Goal: Task Accomplishment & Management: Manage account settings

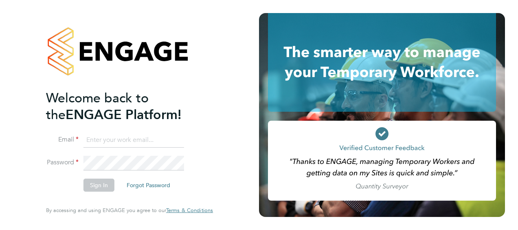
type input "[EMAIL_ADDRESS][PERSON_NAME][DOMAIN_NAME]"
click at [31, 73] on div "Welcome back to the ENGAGE Platform! Email mark.burnett@vistry.co.uk Password S…" at bounding box center [129, 115] width 199 height 230
click at [92, 73] on button "Sign In" at bounding box center [98, 184] width 31 height 13
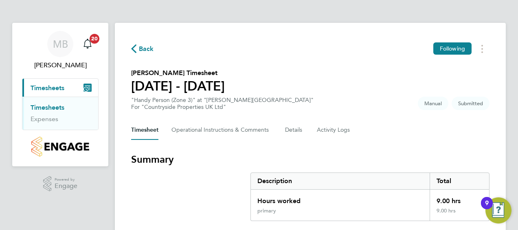
click at [156, 200] on section "Summary Description Total Hours worked 9.00 hrs primary 9.00 hrs" at bounding box center [310, 187] width 358 height 68
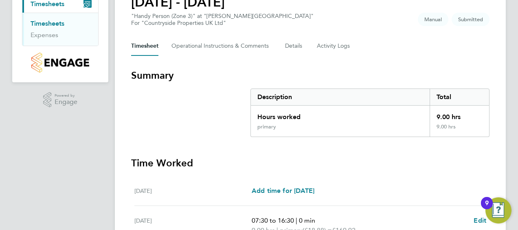
scroll to position [170, 0]
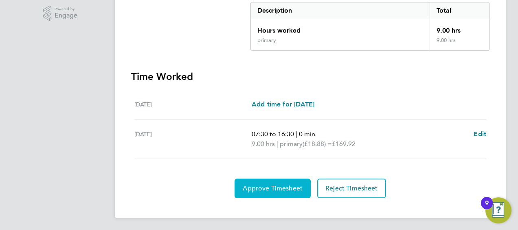
click at [269, 182] on button "Approve Timesheet" at bounding box center [272, 188] width 76 height 20
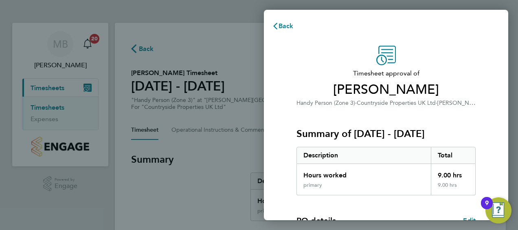
click at [273, 166] on div "Timesheet approval of Freddie Morley Handy Person (Zone 3) · Countryside Proper…" at bounding box center [386, 208] width 244 height 344
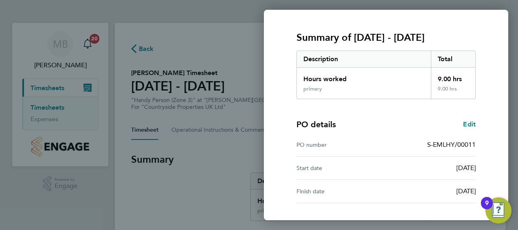
scroll to position [160, 0]
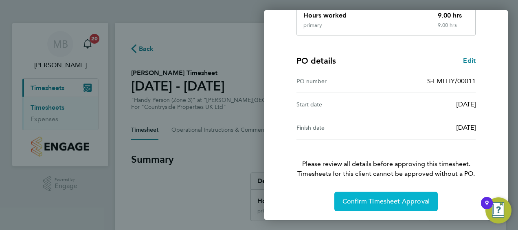
click at [376, 195] on button "Confirm Timesheet Approval" at bounding box center [385, 201] width 103 height 20
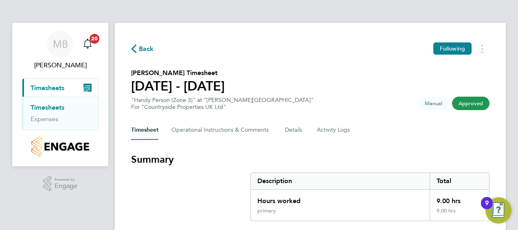
click at [151, 197] on section "Summary Description Total Hours worked 9.00 hrs primary 9.00 hrs" at bounding box center [310, 187] width 358 height 68
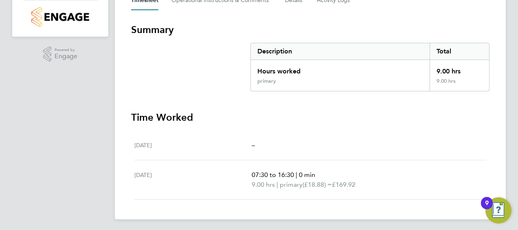
scroll to position [131, 0]
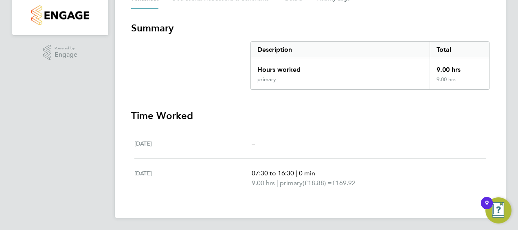
click at [146, 70] on section "Summary Description Total Hours worked 9.00 hrs primary 9.00 hrs" at bounding box center [310, 56] width 358 height 68
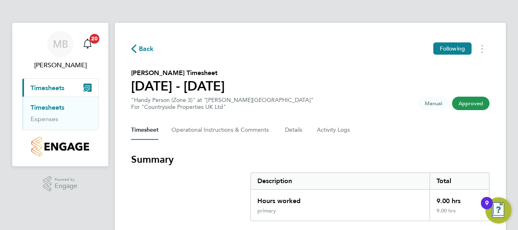
click at [52, 105] on link "Timesheets" at bounding box center [48, 107] width 34 height 8
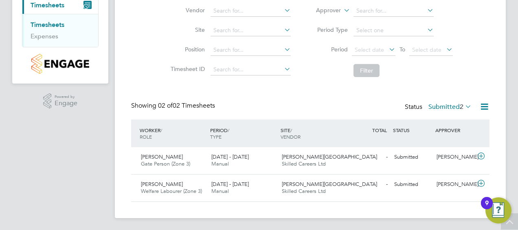
scroll to position [83, 0]
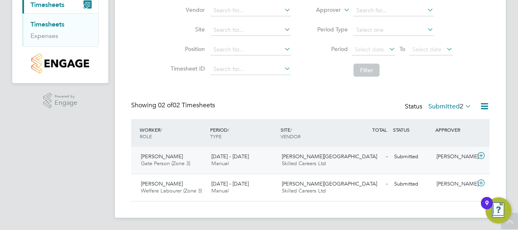
click at [482, 154] on icon at bounding box center [481, 155] width 10 height 7
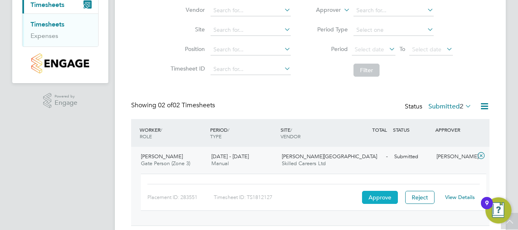
click at [387, 194] on button "Approve" at bounding box center [380, 196] width 36 height 13
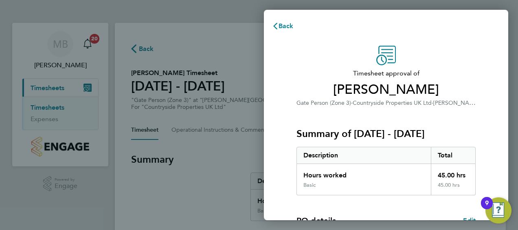
click at [289, 197] on div "Timesheet approval of Craig Trewhella Gate Person (Zone 3) · Countryside Proper…" at bounding box center [385, 208] width 199 height 325
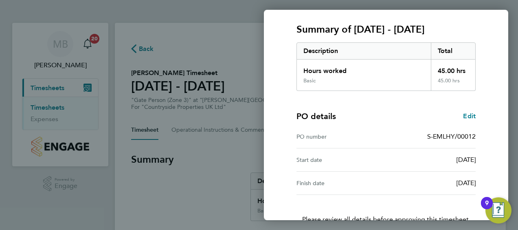
scroll to position [160, 0]
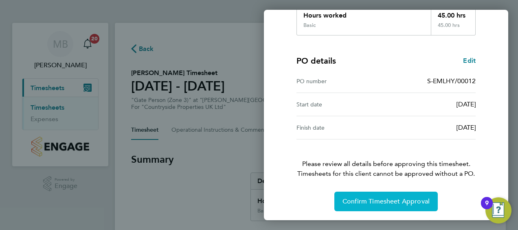
click at [364, 206] on button "Confirm Timesheet Approval" at bounding box center [385, 201] width 103 height 20
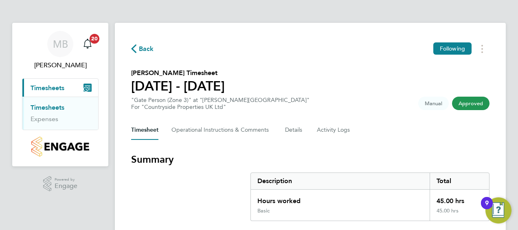
click at [171, 190] on section "Summary Description Total Hours worked 45.00 hrs Basic 45.00 hrs" at bounding box center [310, 187] width 358 height 68
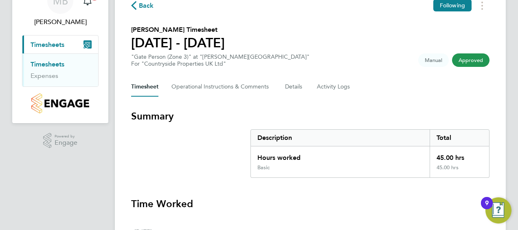
scroll to position [41, 0]
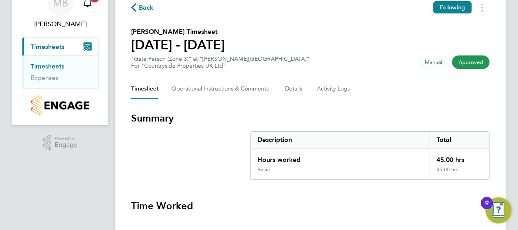
click at [46, 65] on link "Timesheets" at bounding box center [48, 66] width 34 height 8
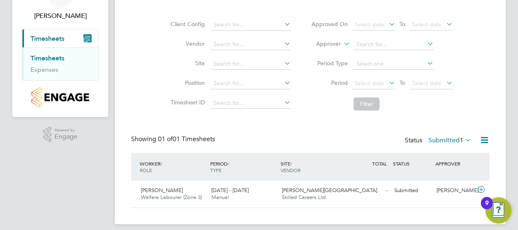
scroll to position [56, 0]
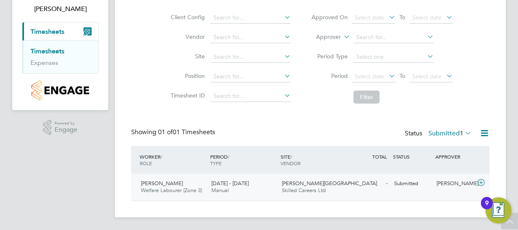
click at [479, 182] on icon at bounding box center [481, 182] width 10 height 7
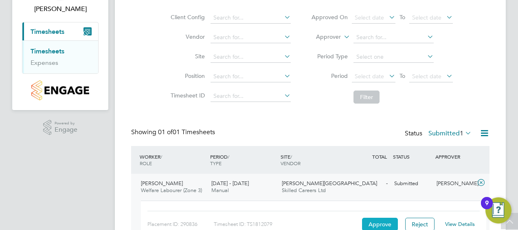
click at [378, 223] on button "Approve" at bounding box center [380, 223] width 36 height 13
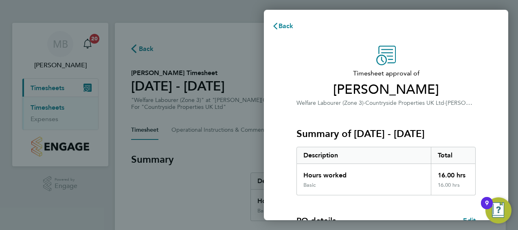
click at [284, 151] on div "Timesheet approval of [PERSON_NAME] Welfare Labourer (Zone 3) · Countryside Pro…" at bounding box center [386, 208] width 244 height 344
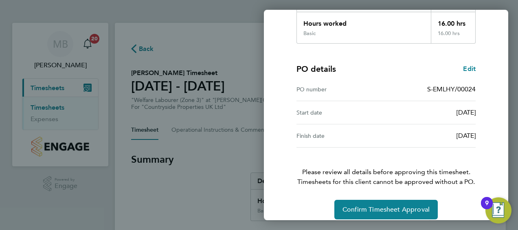
scroll to position [160, 0]
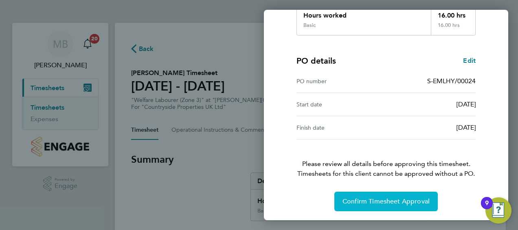
click at [387, 201] on span "Confirm Timesheet Approval" at bounding box center [385, 201] width 87 height 8
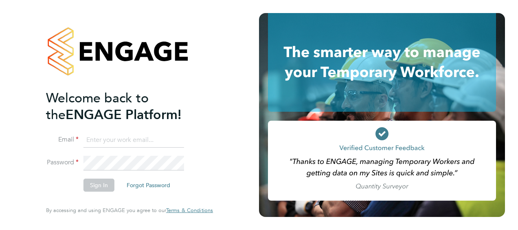
type input "[EMAIL_ADDRESS][PERSON_NAME][DOMAIN_NAME]"
click at [52, 187] on li "Sign In Forgot Password" at bounding box center [125, 188] width 159 height 21
click at [95, 183] on button "Sign In" at bounding box center [98, 184] width 31 height 13
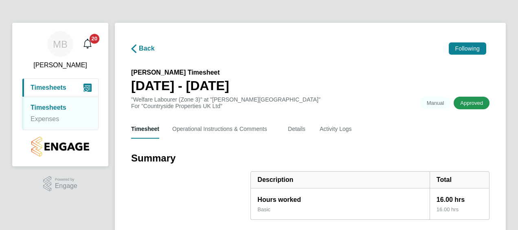
click at [170, 185] on section "Summary Description Total Hours worked 16.00 hrs Basic 16.00 hrs" at bounding box center [310, 185] width 358 height 68
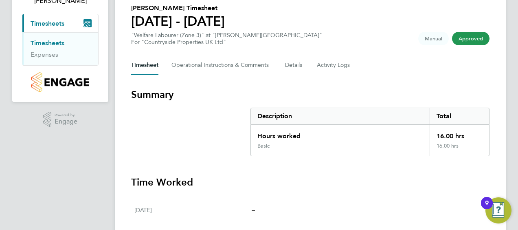
scroll to position [15, 0]
